Goal: Information Seeking & Learning: Learn about a topic

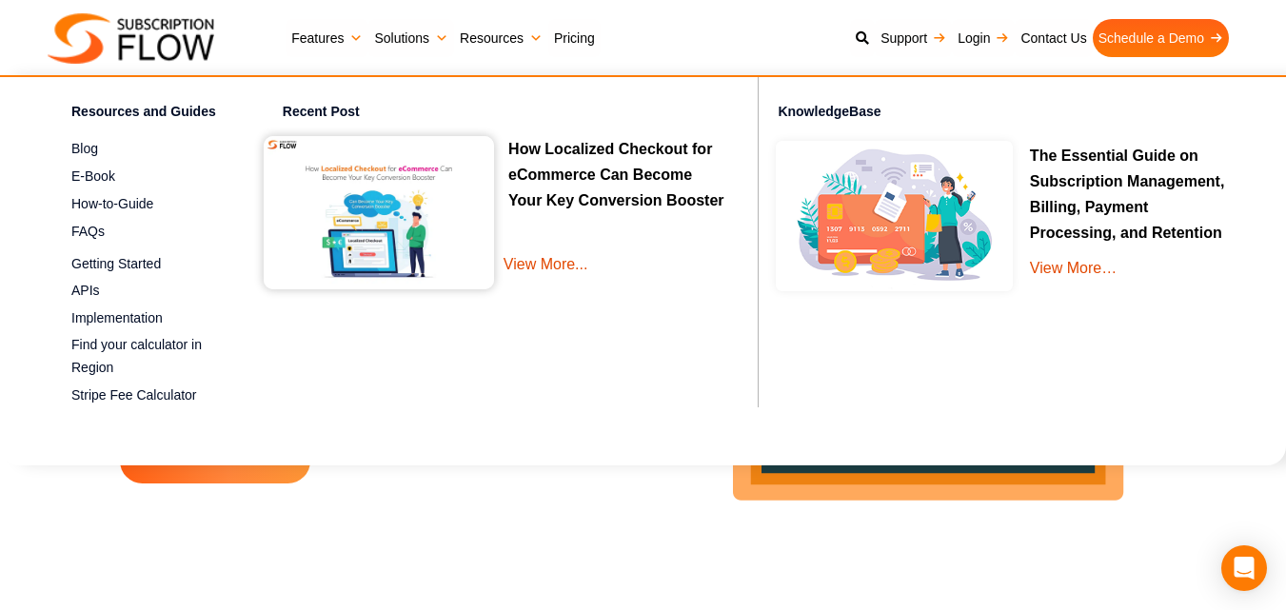
click at [484, 30] on link "Resources" at bounding box center [501, 38] width 94 height 38
click at [77, 148] on span "Blog" at bounding box center [84, 149] width 27 height 20
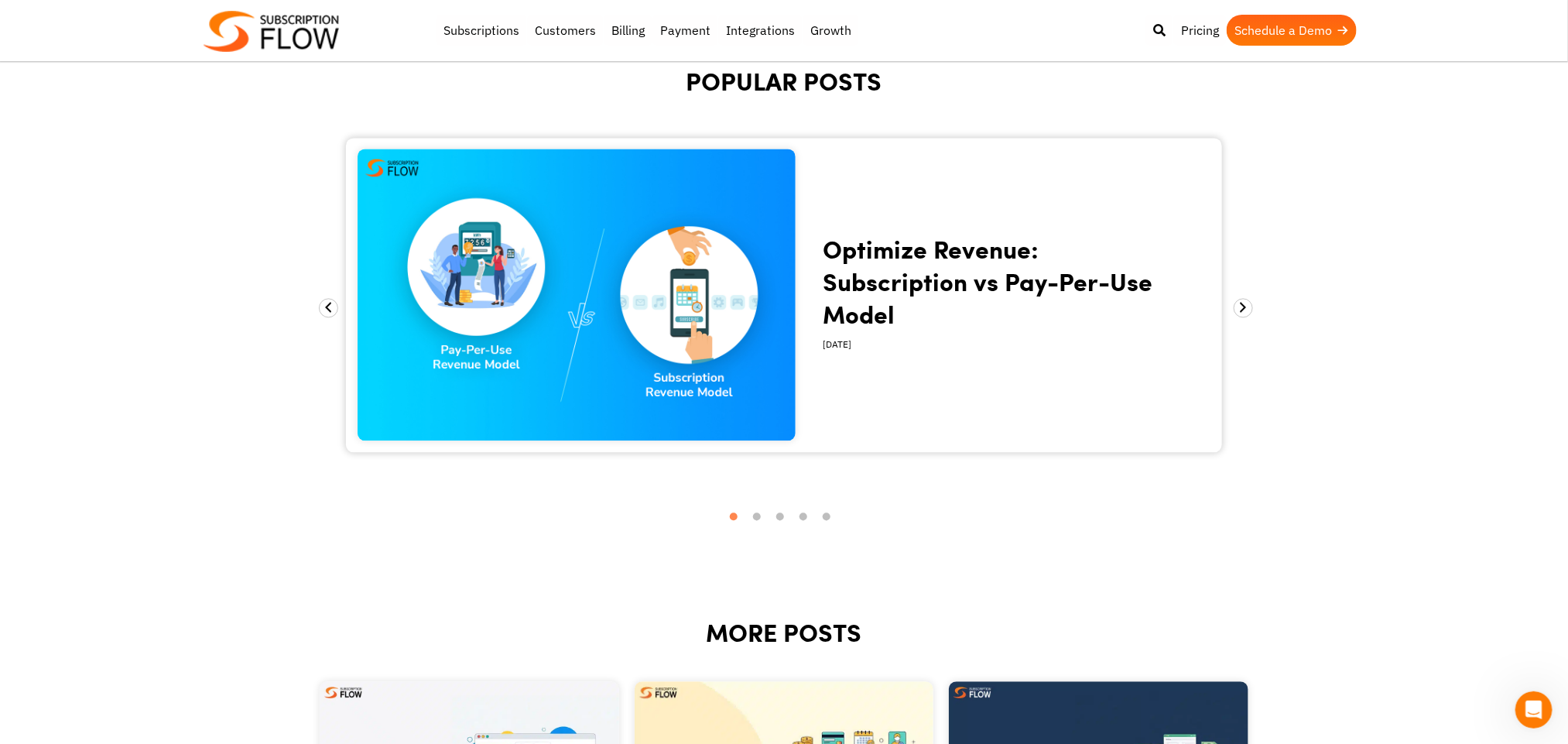
scroll to position [1645, 0]
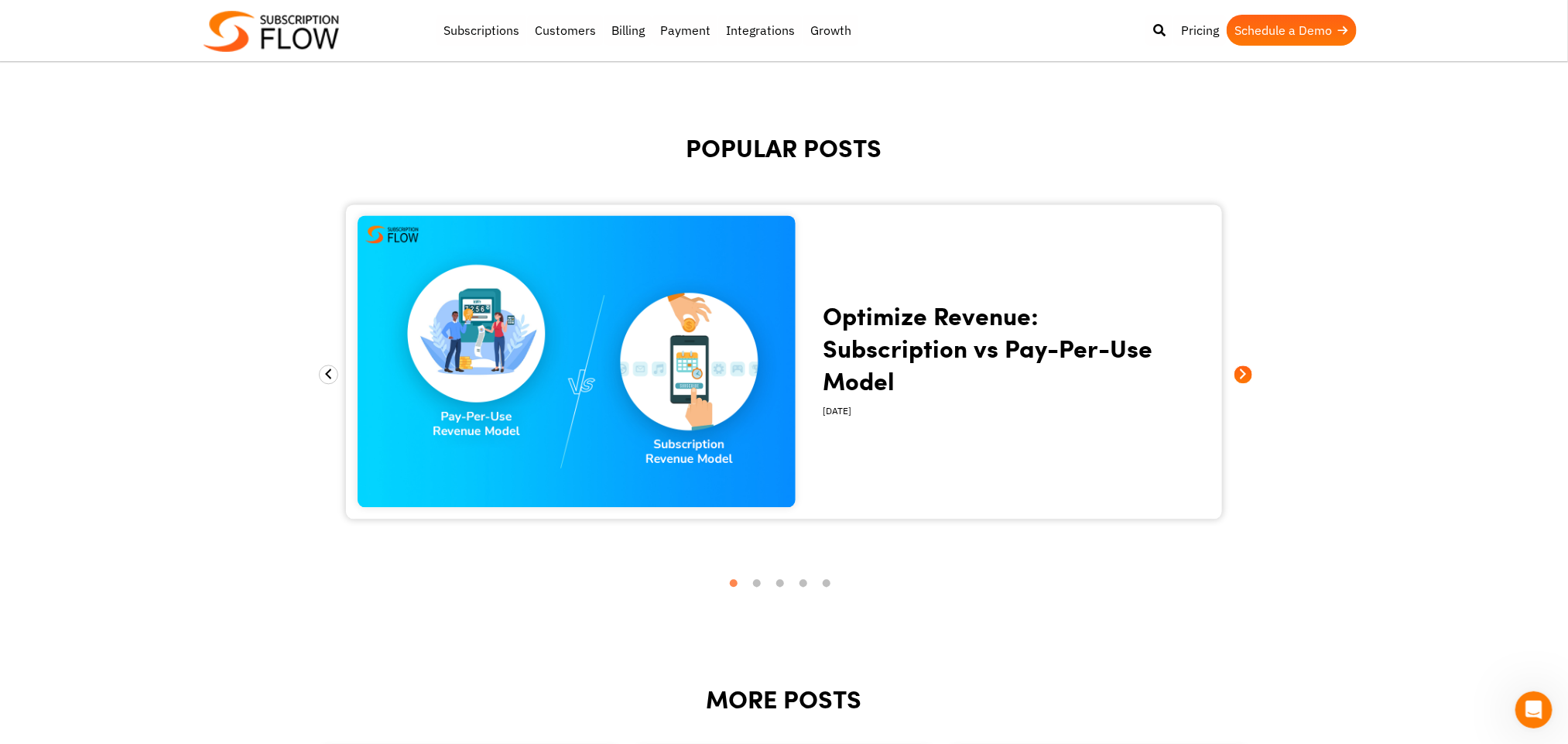
click at [1045, 368] on span at bounding box center [1244, 374] width 20 height 20
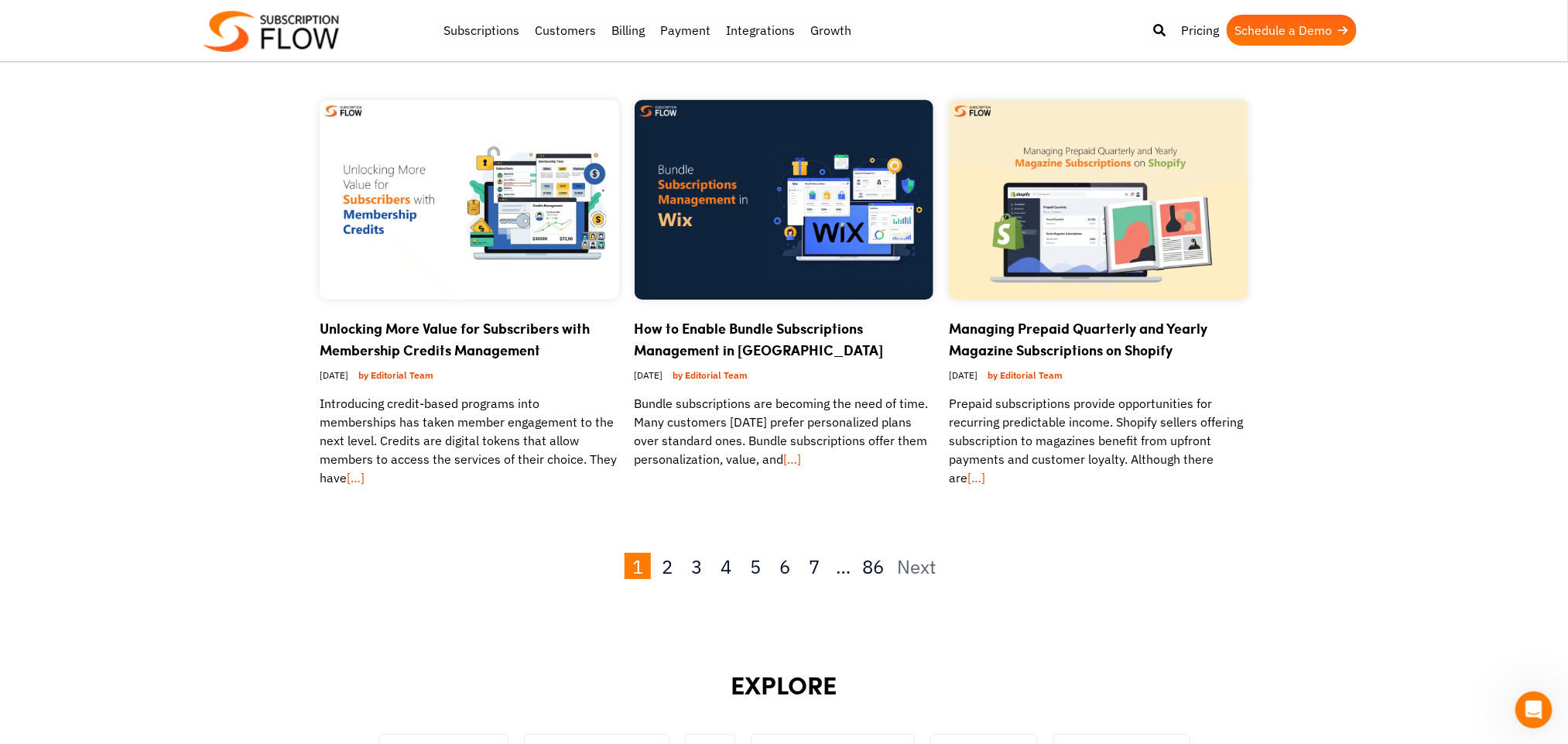
scroll to position [2766, 0]
